Goal: Task Accomplishment & Management: Use online tool/utility

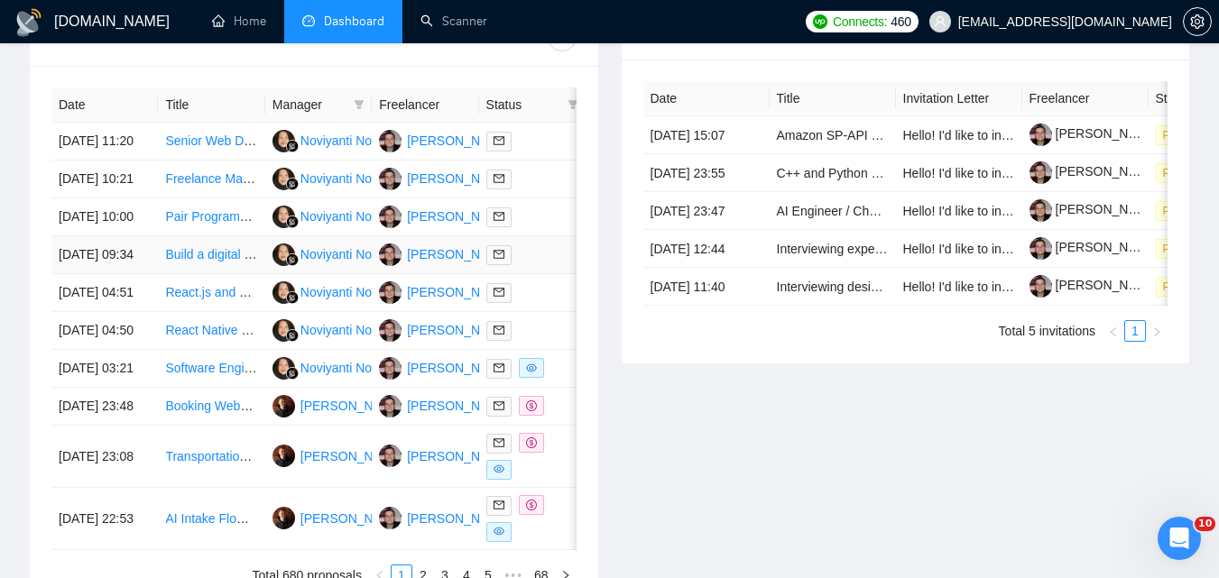
scroll to position [632, 0]
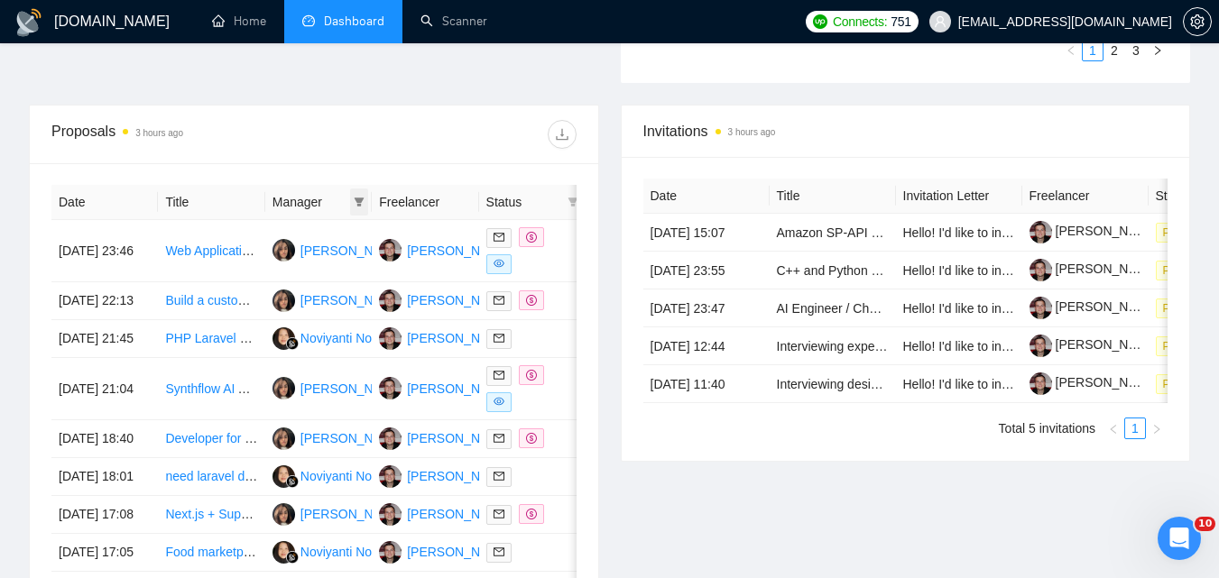
click at [358, 197] on icon "filter" at bounding box center [359, 202] width 11 height 11
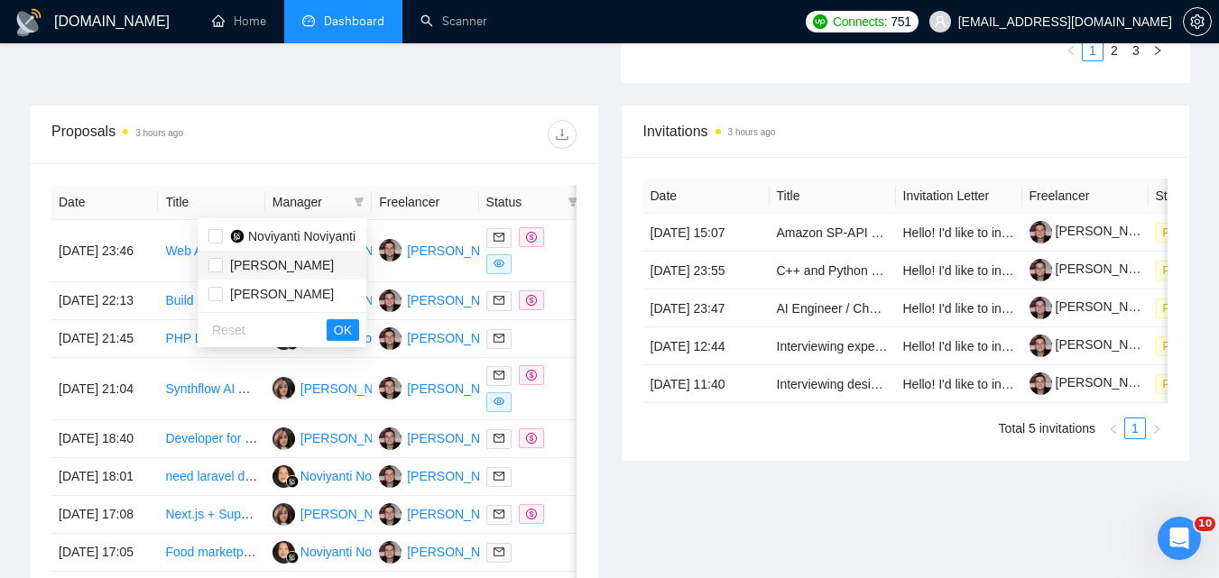
click at [231, 254] on li "[PERSON_NAME]" at bounding box center [282, 265] width 169 height 29
checkbox input "true"
click at [347, 327] on span "OK" at bounding box center [343, 330] width 18 height 20
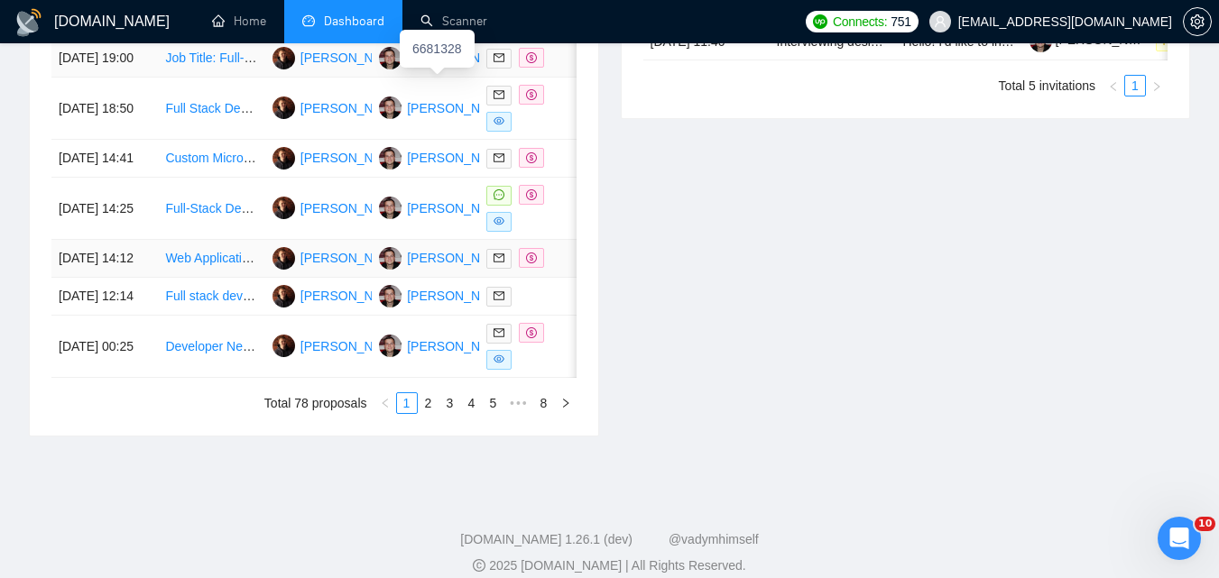
scroll to position [993, 0]
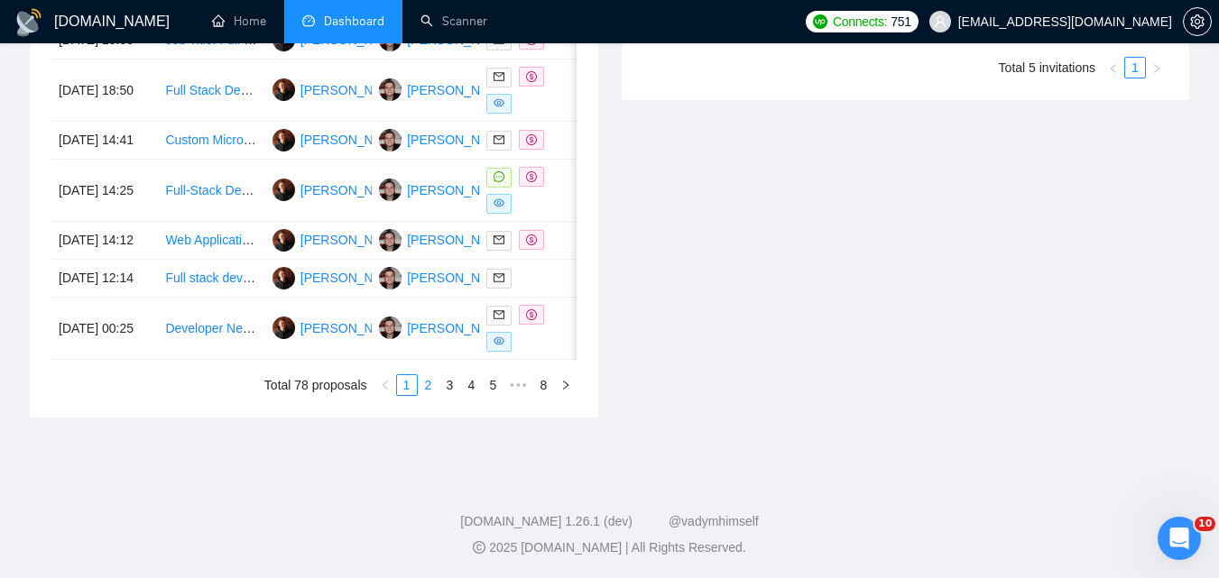
click at [427, 395] on link "2" at bounding box center [429, 385] width 20 height 20
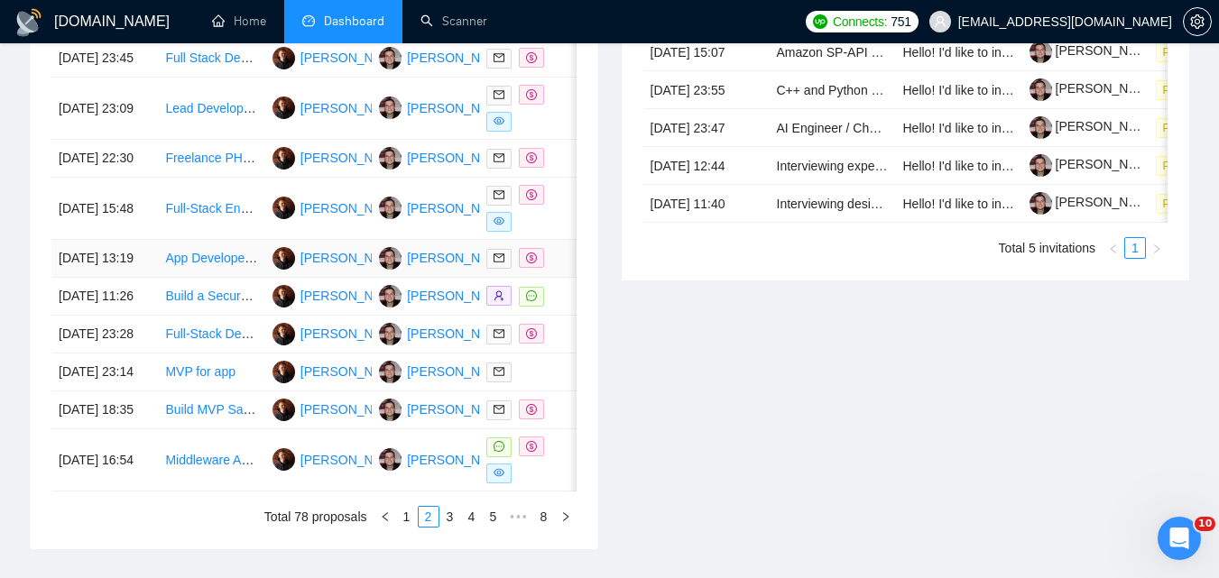
scroll to position [902, 0]
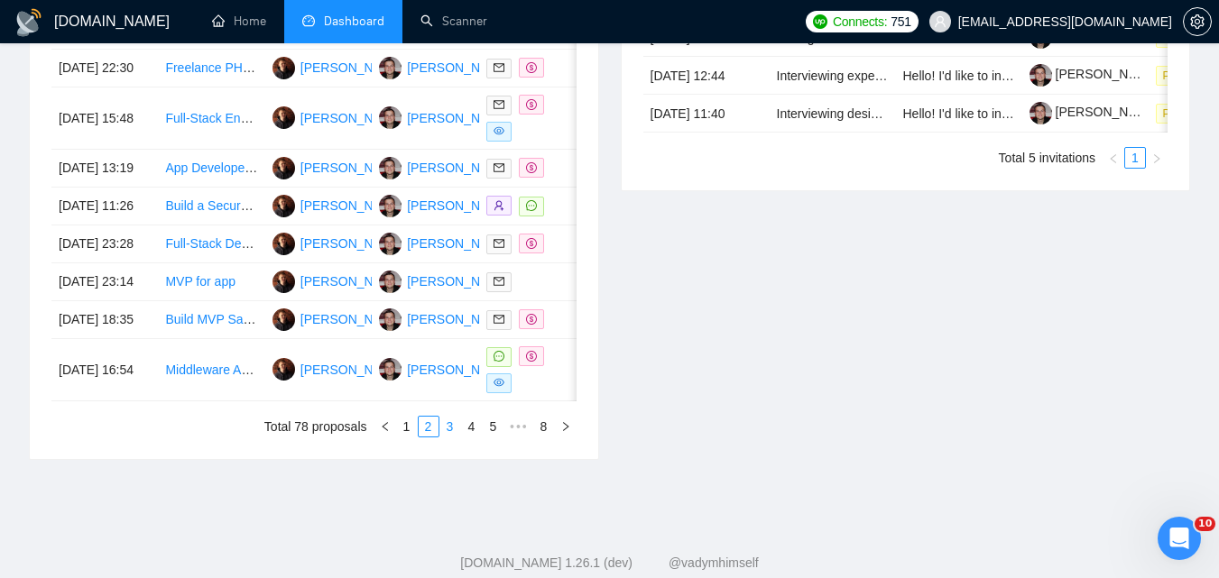
click at [445, 437] on link "3" at bounding box center [450, 427] width 20 height 20
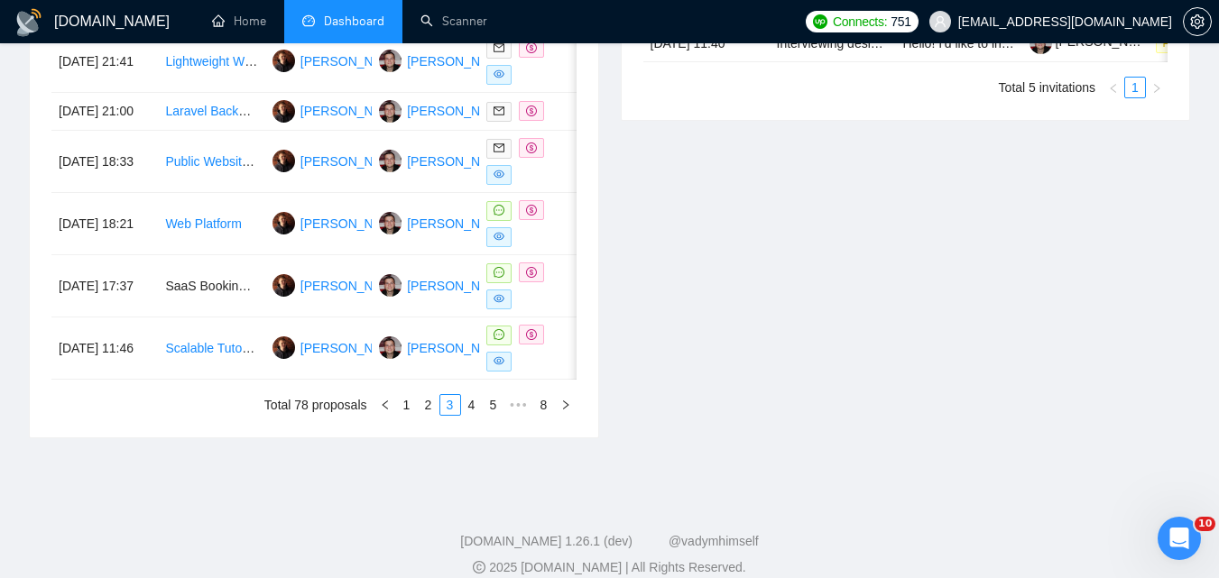
scroll to position [993, 0]
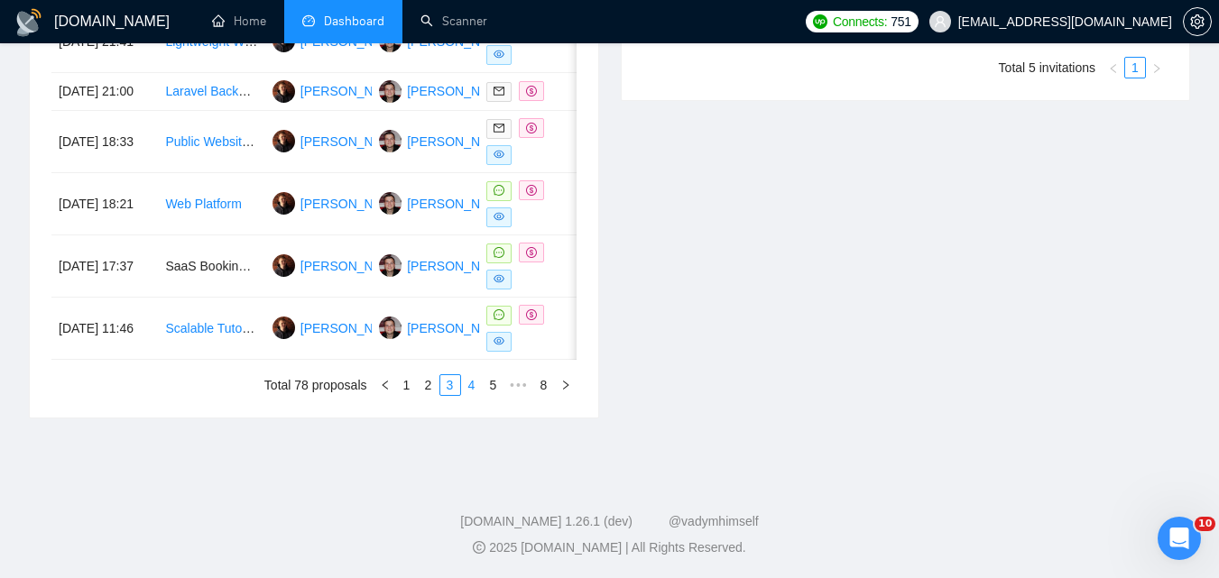
click at [464, 395] on link "4" at bounding box center [472, 385] width 20 height 20
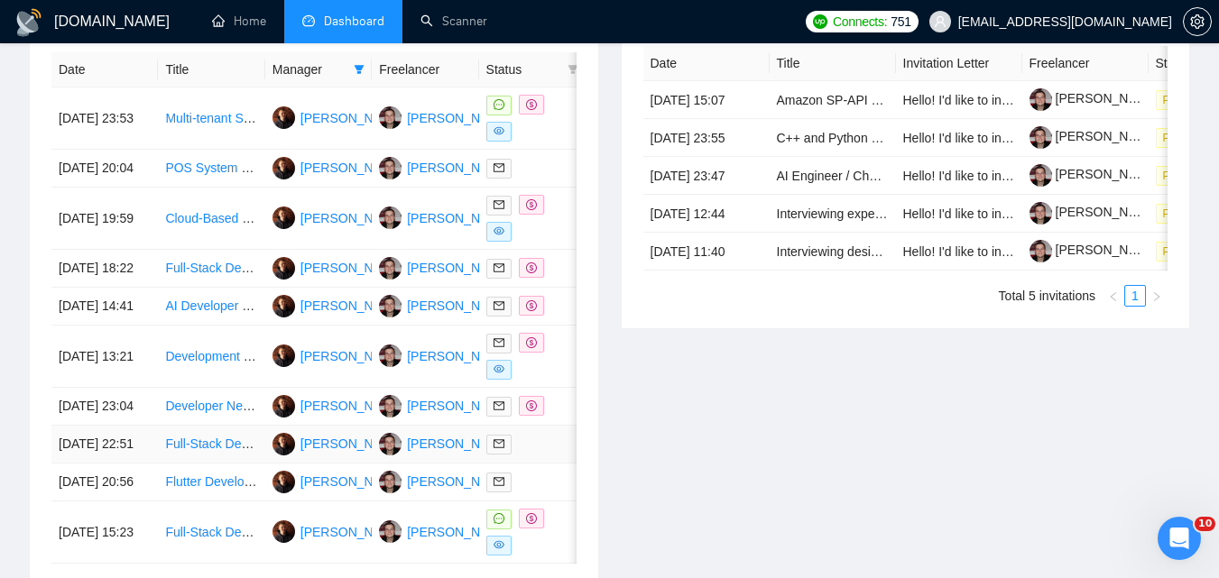
scroll to position [632, 0]
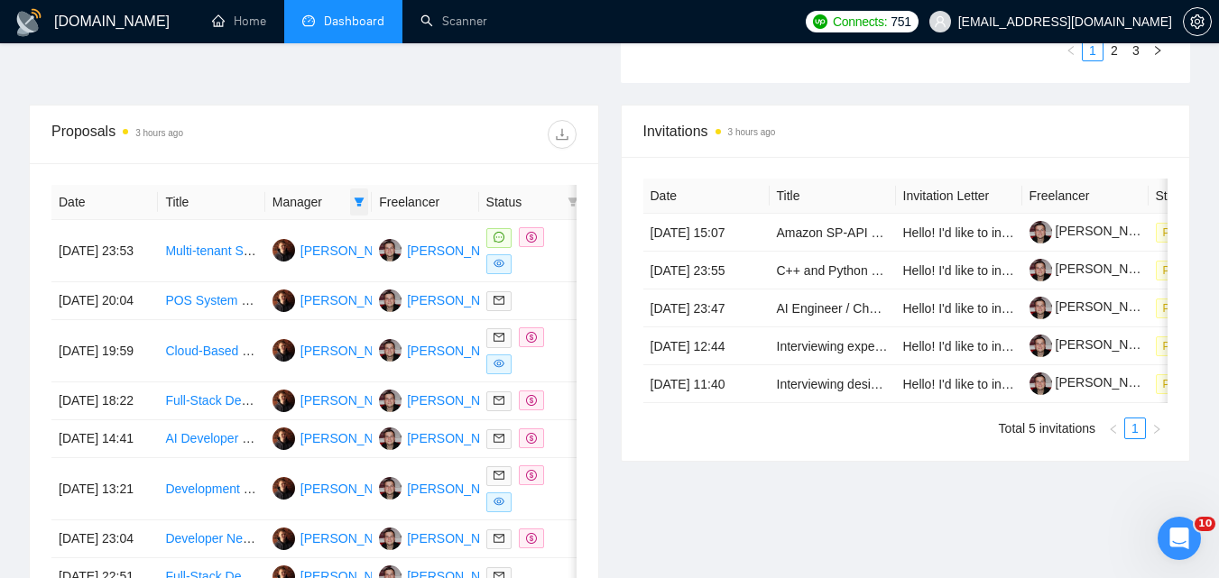
click at [361, 197] on icon "filter" at bounding box center [359, 202] width 11 height 11
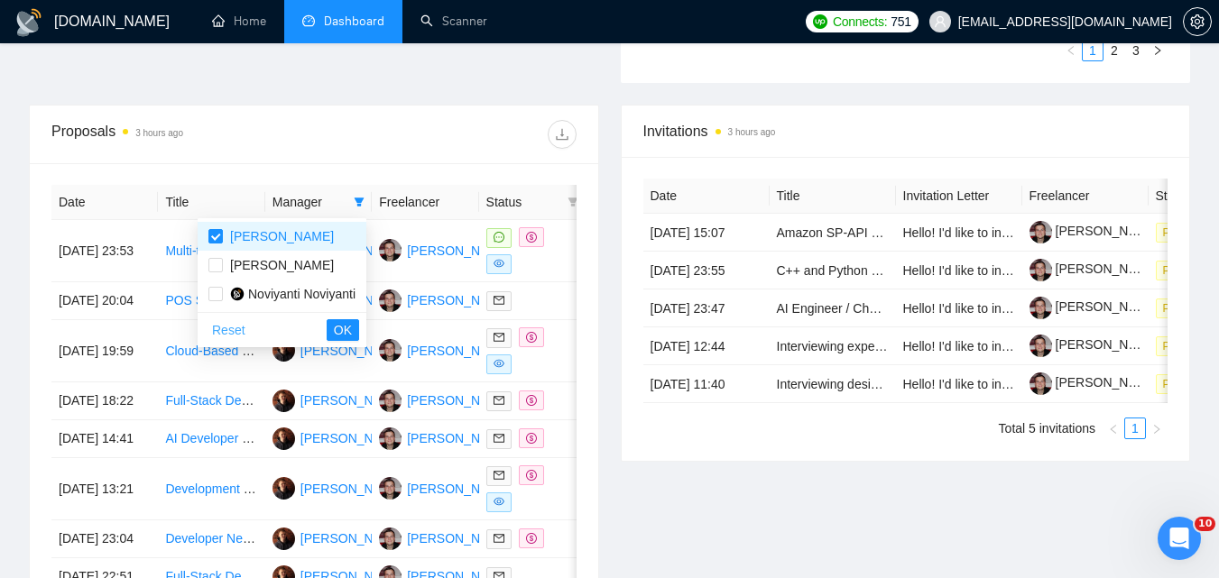
click at [227, 324] on span "Reset" at bounding box center [228, 330] width 33 height 20
checkbox input "false"
drag, startPoint x: 338, startPoint y: 329, endPoint x: 552, endPoint y: 5, distance: 388.9
click at [338, 328] on span "OK" at bounding box center [343, 330] width 18 height 20
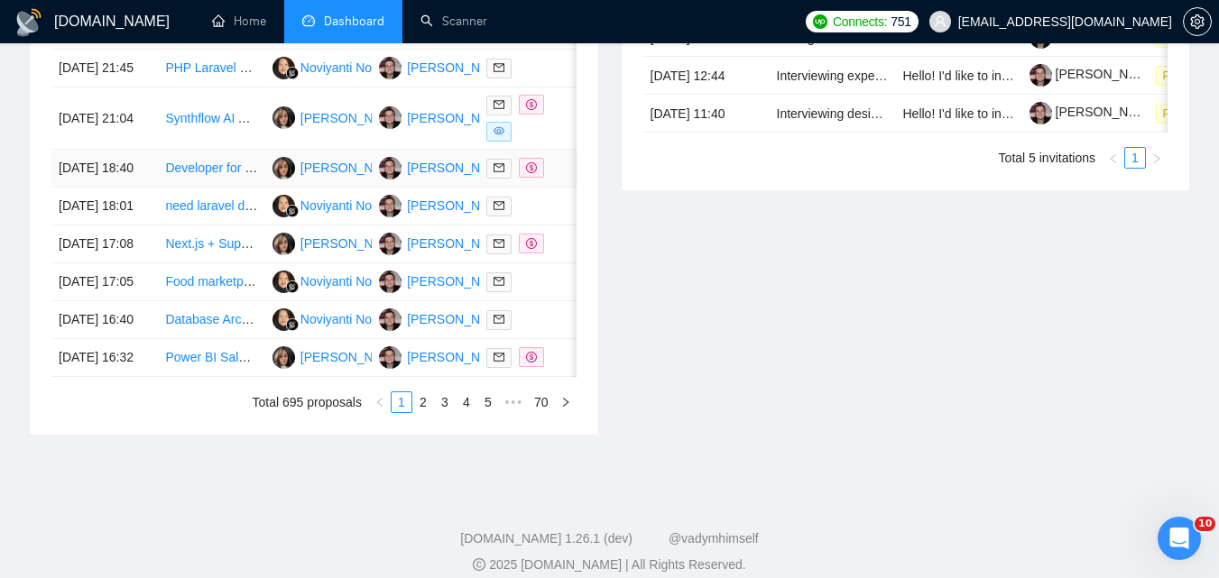
scroll to position [722, 0]
